Goal: Information Seeking & Learning: Learn about a topic

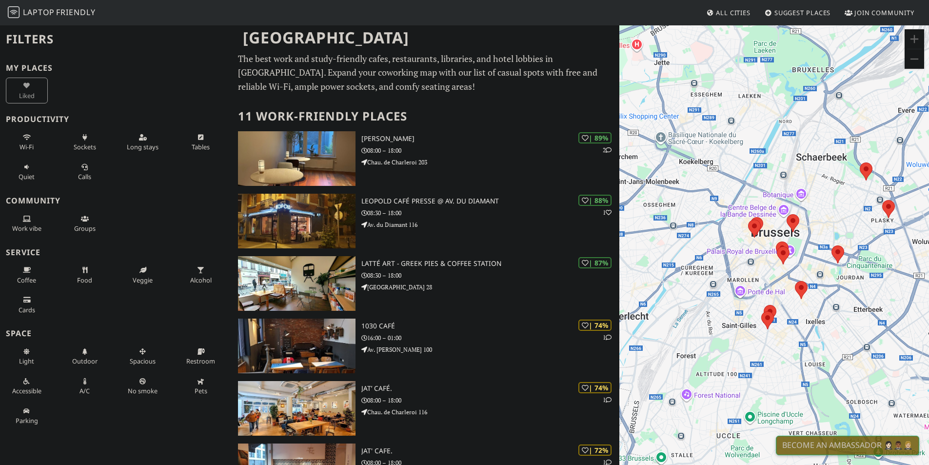
drag, startPoint x: 769, startPoint y: 190, endPoint x: 835, endPoint y: 182, distance: 66.3
click at [770, 182] on div "To navigate, press the arrow keys." at bounding box center [774, 256] width 310 height 465
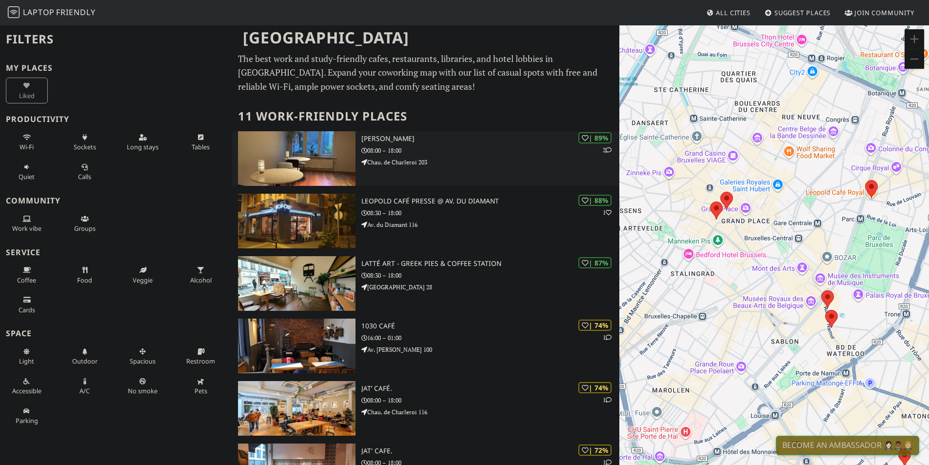
drag, startPoint x: 859, startPoint y: 245, endPoint x: 615, endPoint y: 161, distance: 258.2
click at [767, 294] on div "To navigate, press the arrow keys." at bounding box center [774, 256] width 310 height 465
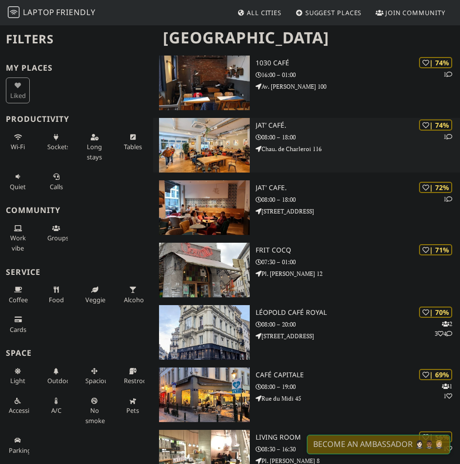
scroll to position [246, 0]
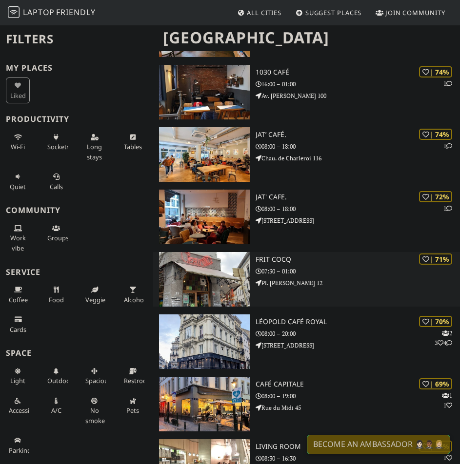
click at [273, 269] on p "07:30 – 01:00" at bounding box center [357, 271] width 204 height 9
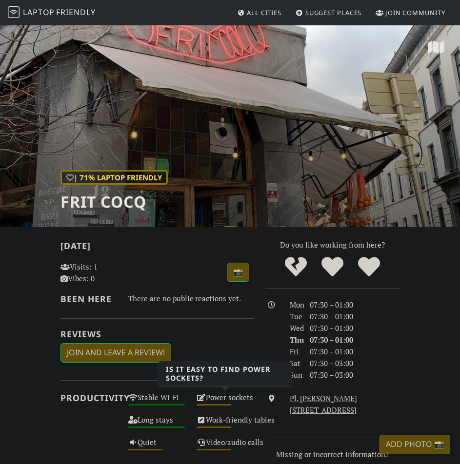
click at [230, 404] on div "Medium" at bounding box center [213, 404] width 34 height 1
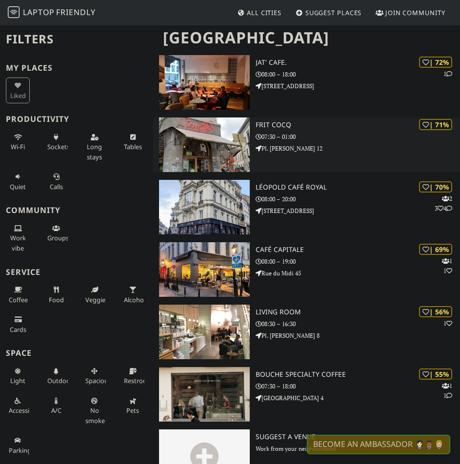
scroll to position [408, 0]
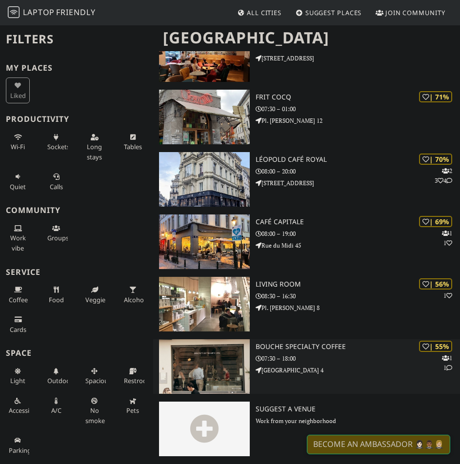
click at [199, 365] on img at bounding box center [204, 366] width 91 height 55
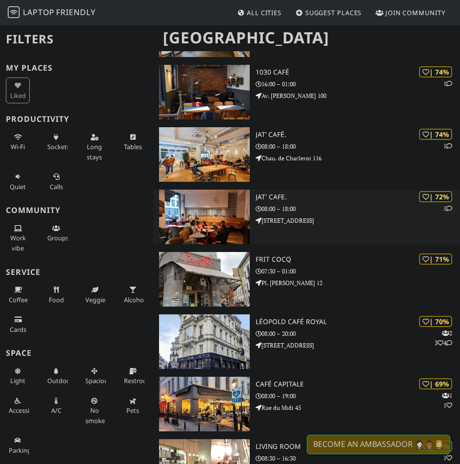
click at [224, 216] on img at bounding box center [204, 217] width 91 height 55
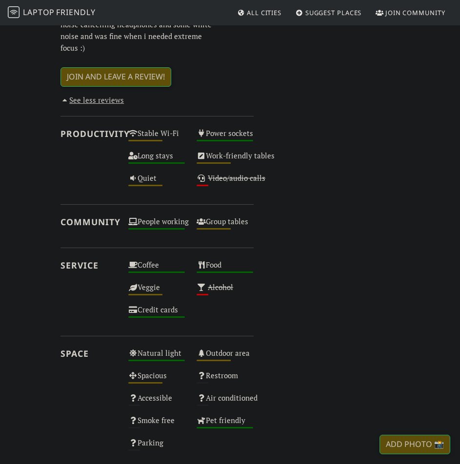
scroll to position [487, 0]
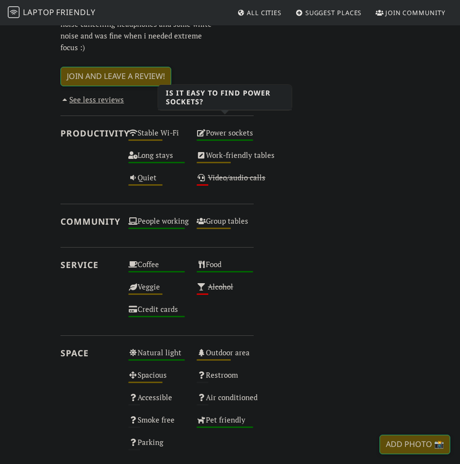
click at [214, 126] on div "Power sockets High" at bounding box center [225, 137] width 68 height 22
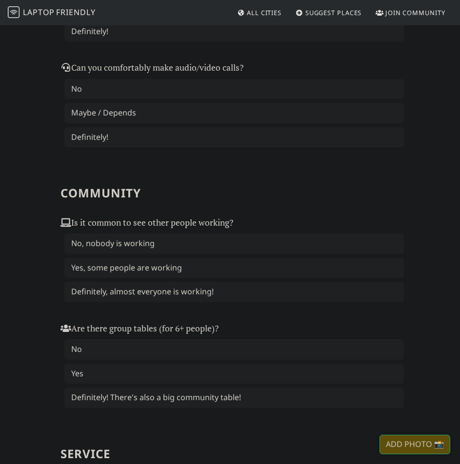
scroll to position [650, 0]
